Goal: Browse casually: Explore the website without a specific task or goal

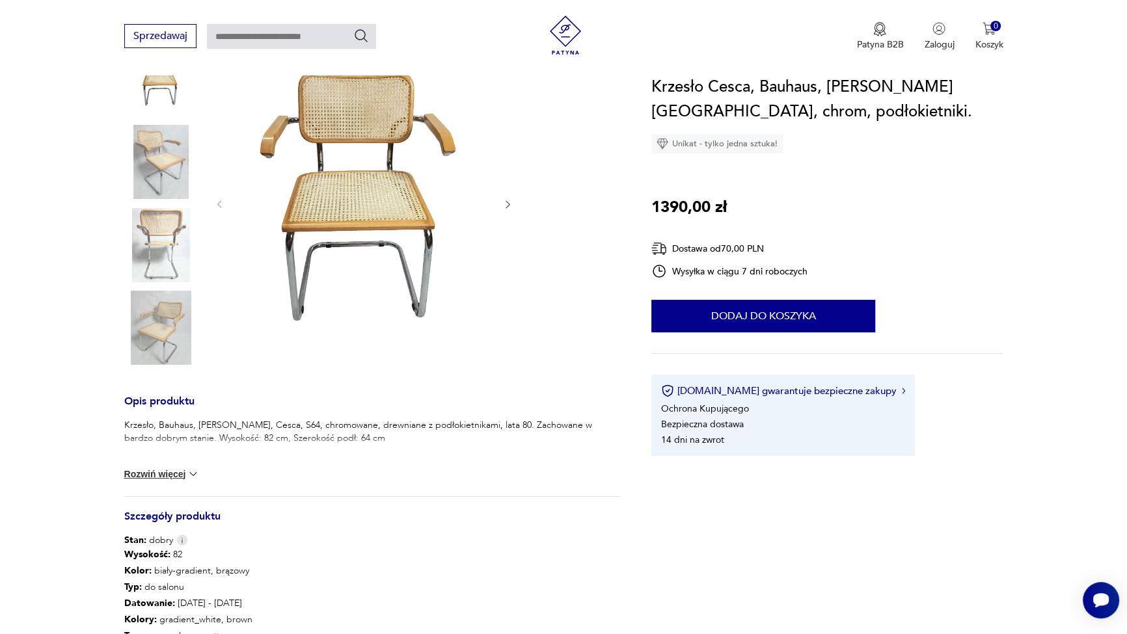
click at [180, 328] on img at bounding box center [161, 328] width 74 height 74
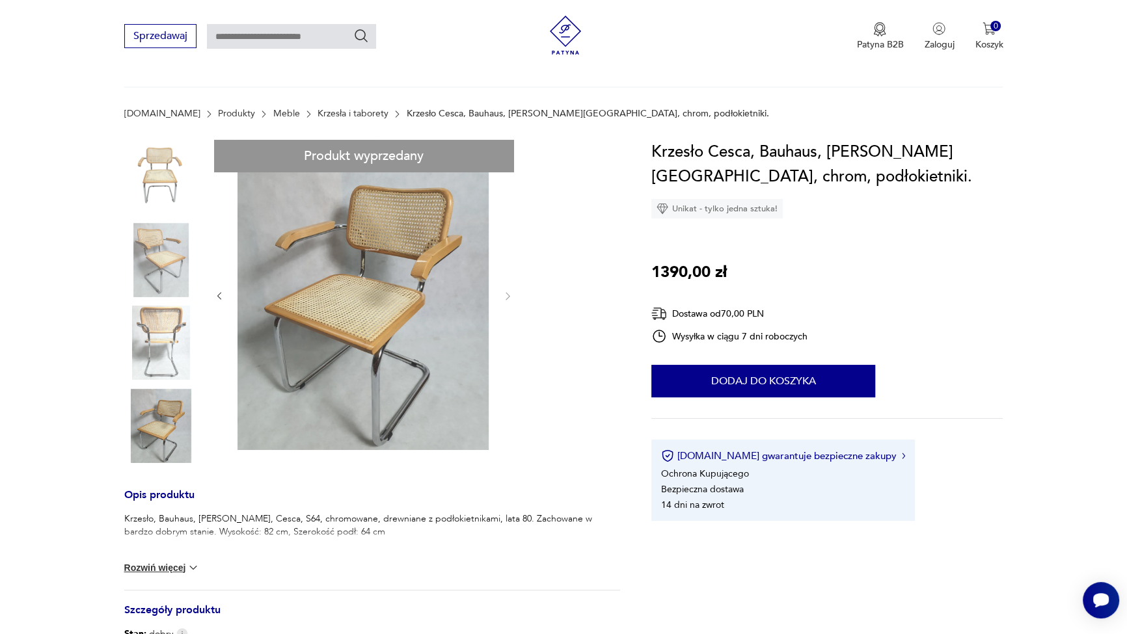
scroll to position [59, 0]
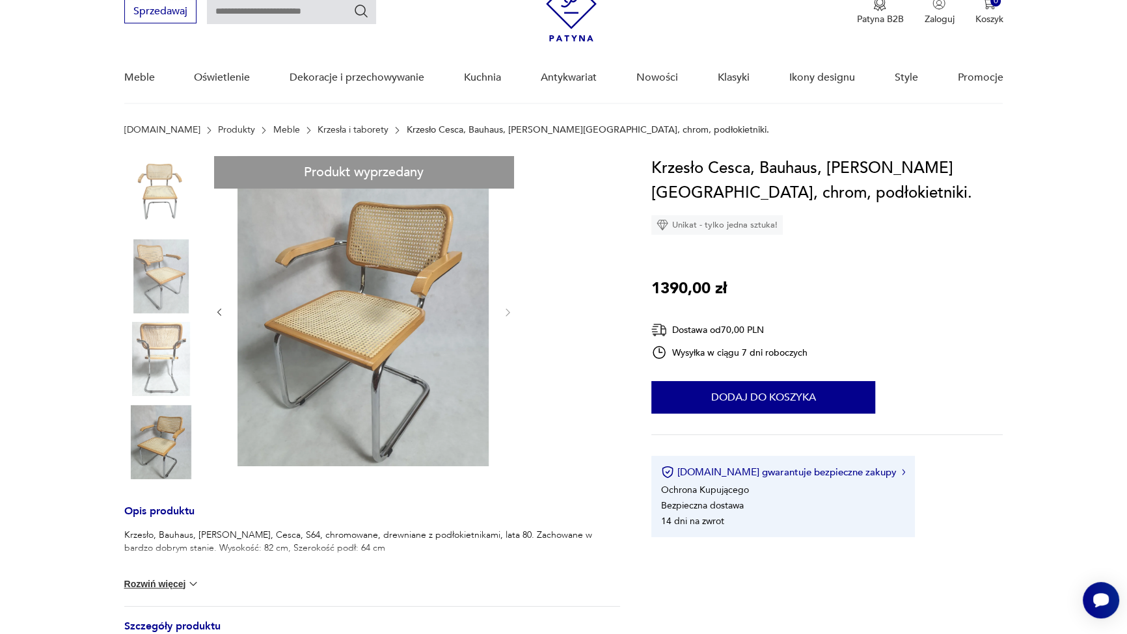
click at [219, 315] on icon "button" at bounding box center [219, 312] width 11 height 11
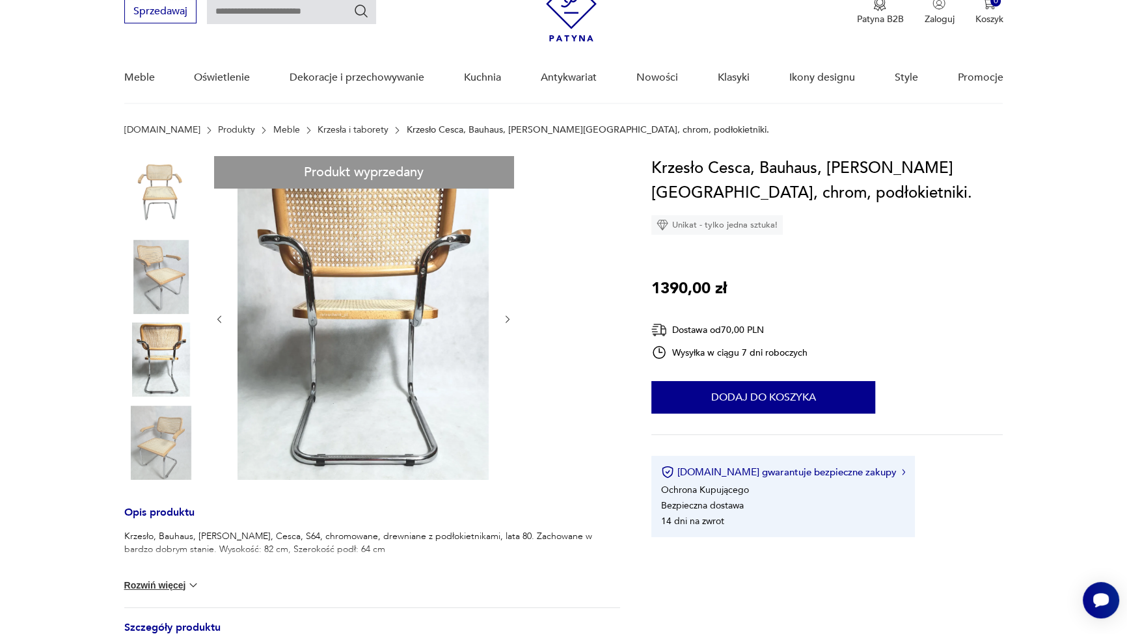
click at [219, 315] on icon "button" at bounding box center [219, 319] width 11 height 11
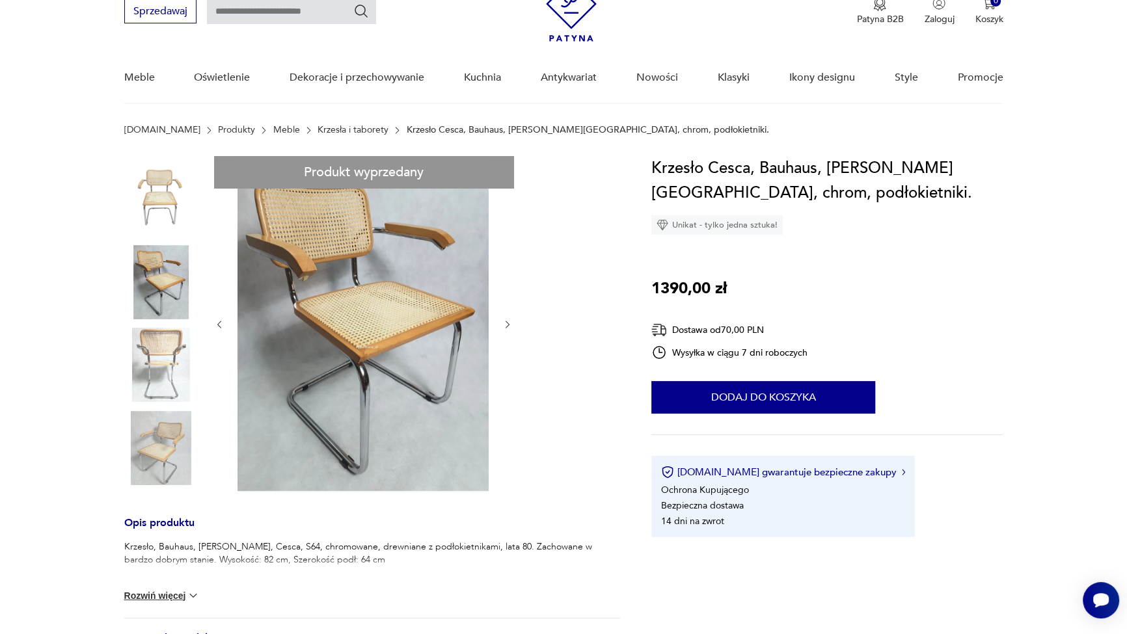
click at [219, 315] on div at bounding box center [363, 324] width 299 height 337
click at [219, 323] on icon "button" at bounding box center [219, 324] width 11 height 11
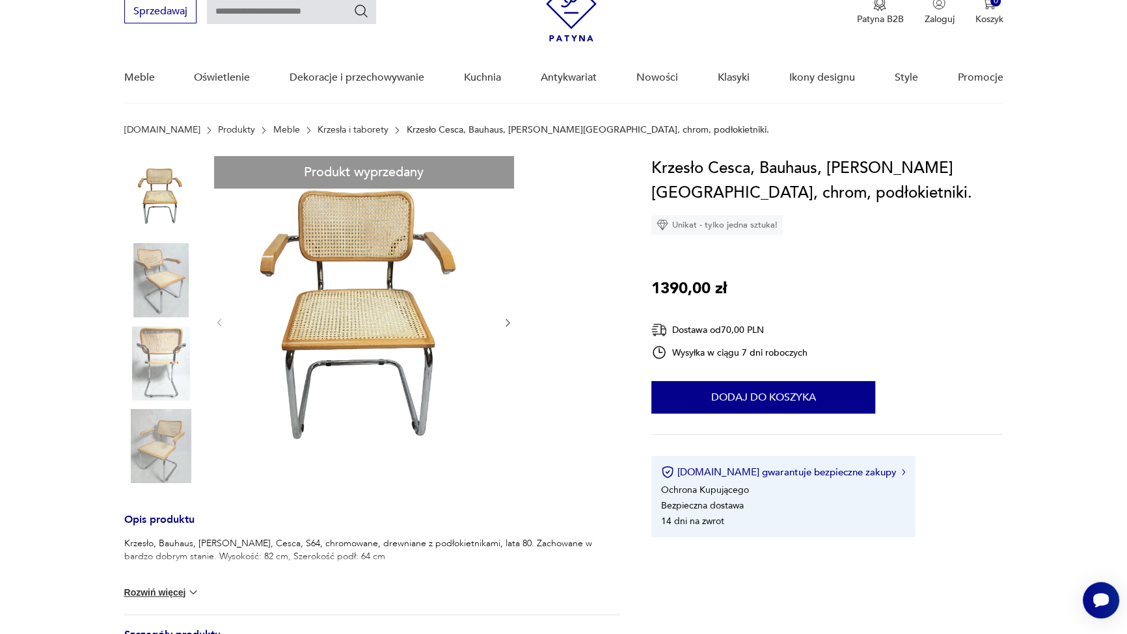
click at [506, 321] on icon "button" at bounding box center [507, 323] width 11 height 11
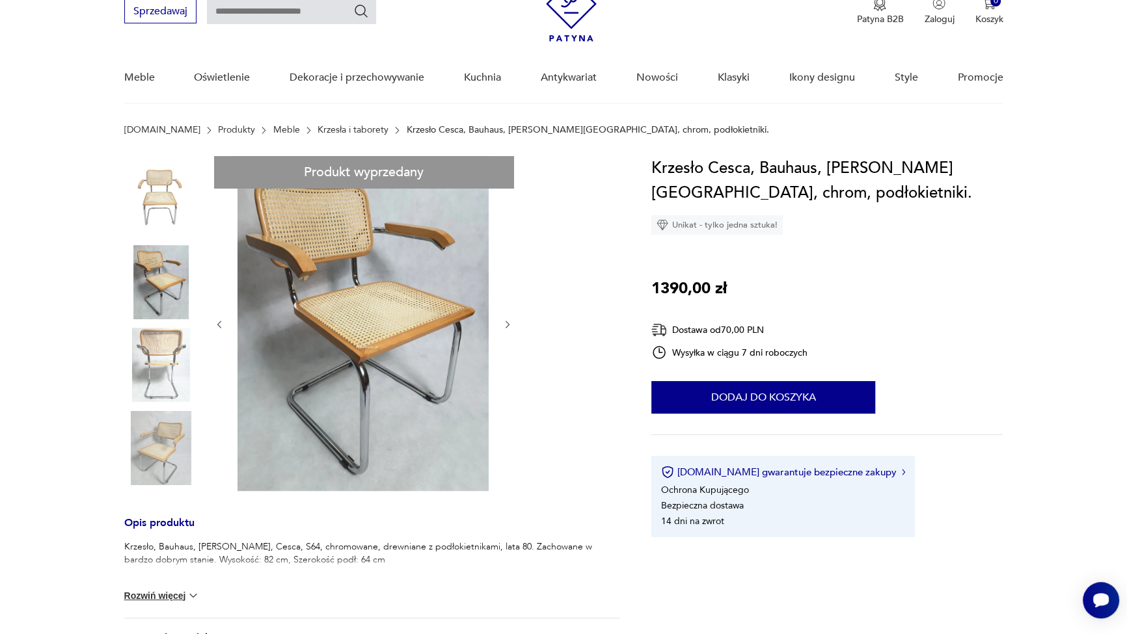
click at [506, 321] on icon "button" at bounding box center [507, 324] width 11 height 11
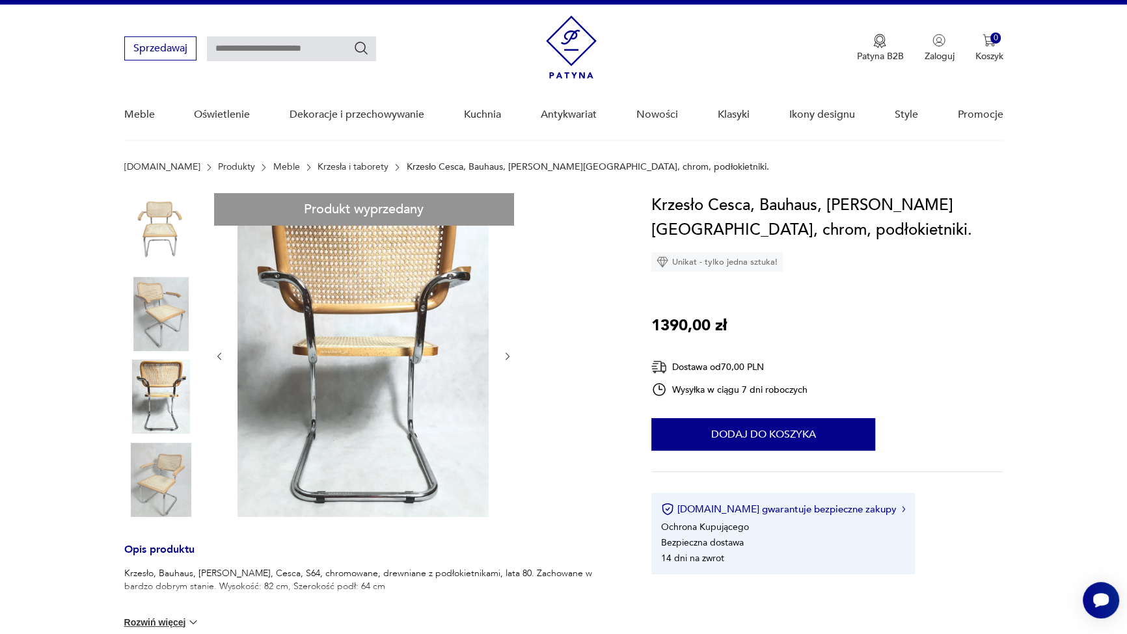
scroll to position [0, 0]
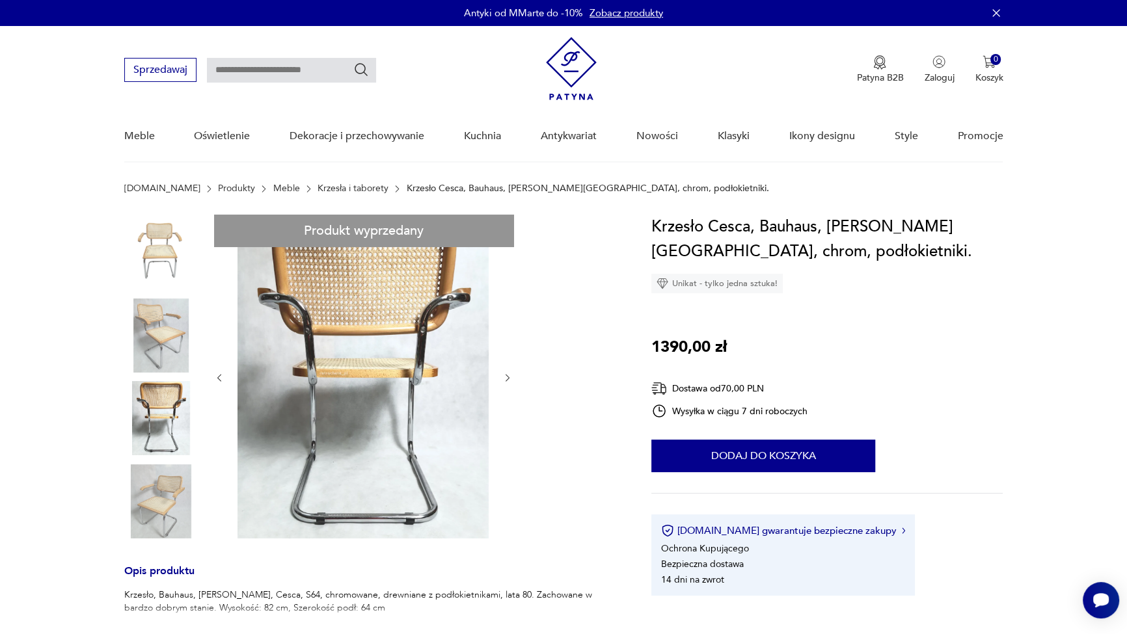
click at [507, 378] on icon "button" at bounding box center [507, 378] width 11 height 11
